Goal: Find specific page/section: Find specific page/section

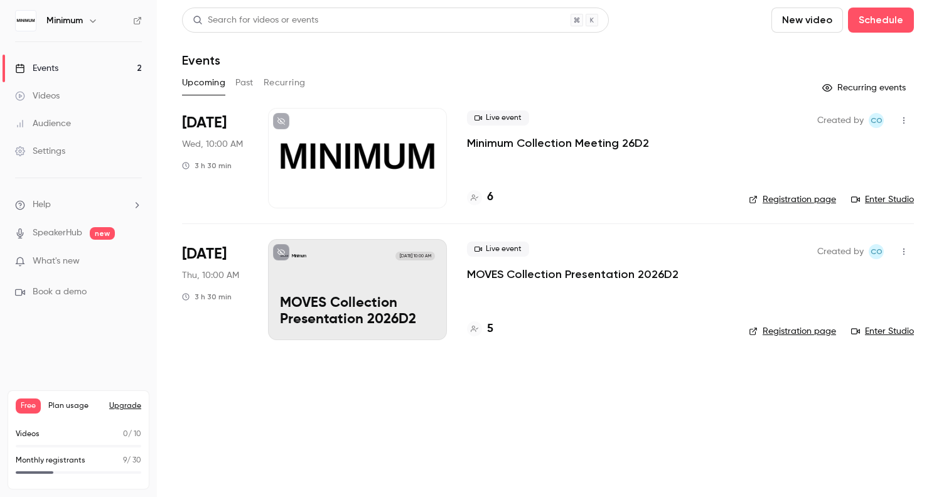
click at [348, 267] on div "Minimum [DATE] 10:00 AM MOVES Collection Presentation 2026D2" at bounding box center [357, 289] width 179 height 100
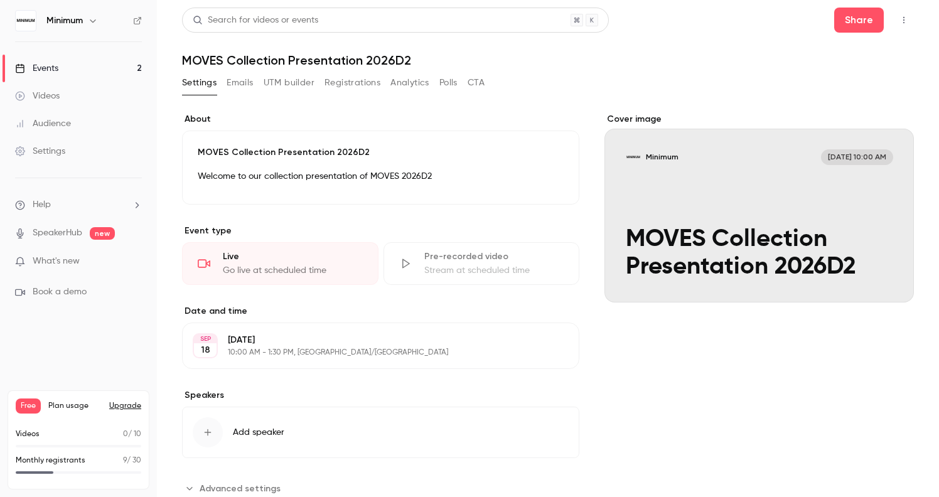
click at [346, 90] on button "Registrations" at bounding box center [352, 83] width 56 height 20
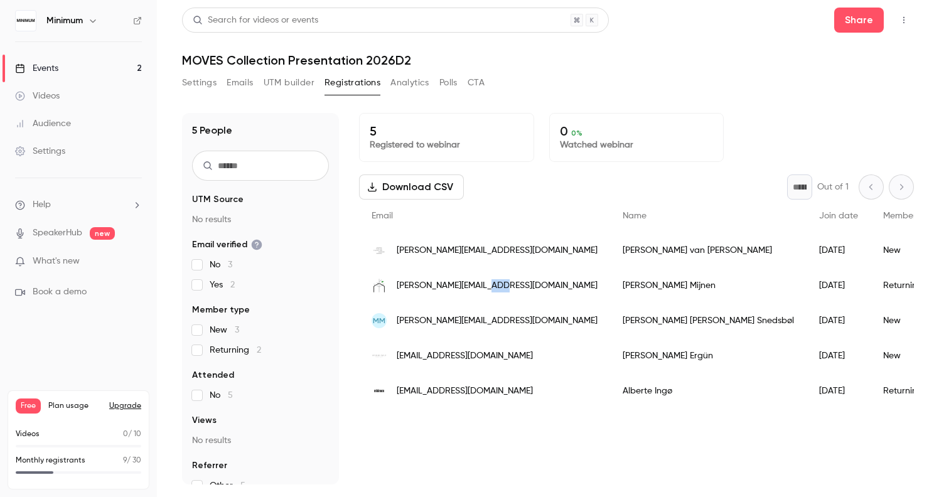
click at [405, 80] on button "Analytics" at bounding box center [409, 83] width 39 height 20
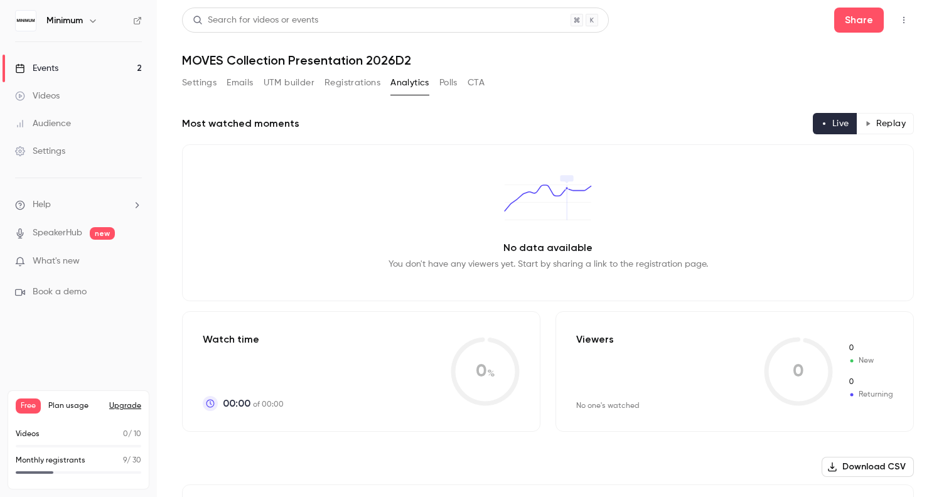
click at [303, 86] on button "UTM builder" at bounding box center [289, 83] width 51 height 20
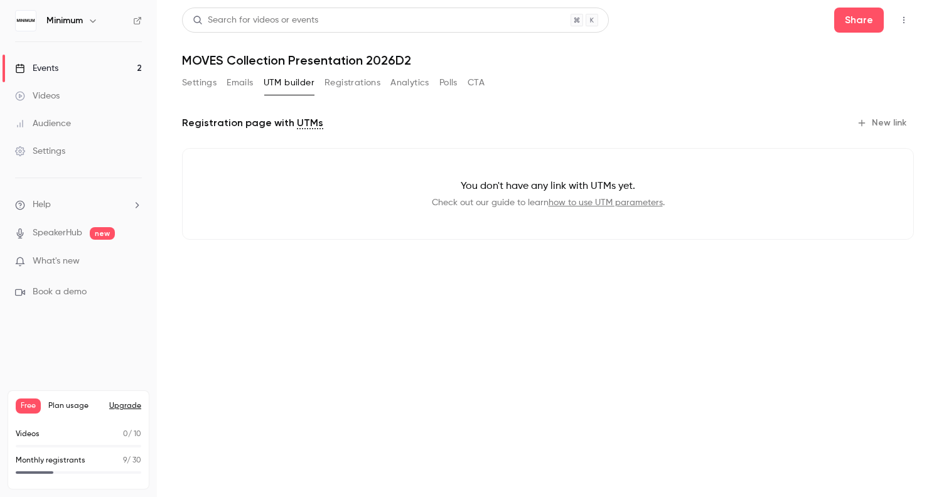
click at [419, 82] on button "Analytics" at bounding box center [409, 83] width 39 height 20
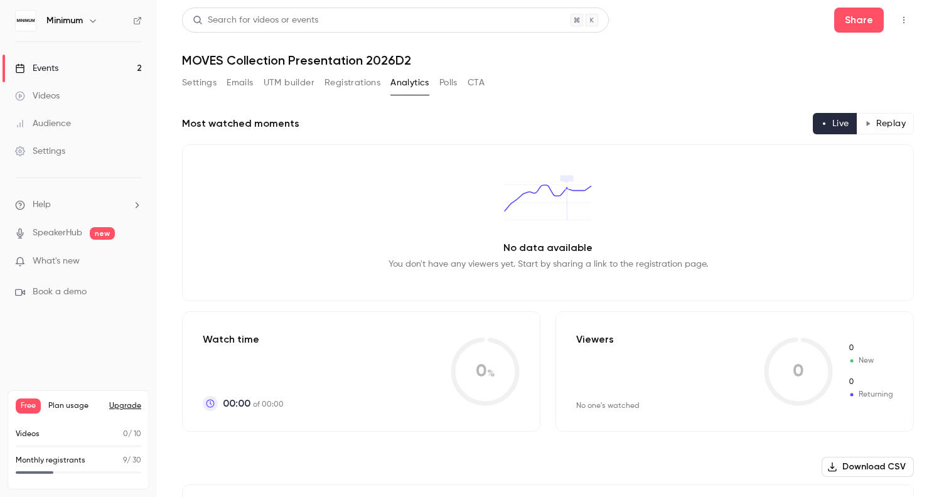
click at [453, 84] on button "Polls" at bounding box center [448, 83] width 18 height 20
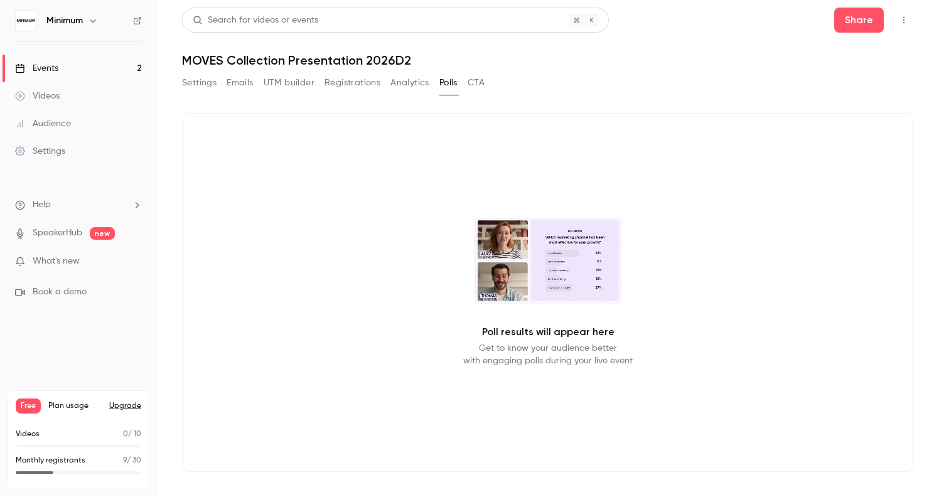
click at [409, 84] on button "Analytics" at bounding box center [409, 83] width 39 height 20
